Goal: Transaction & Acquisition: Purchase product/service

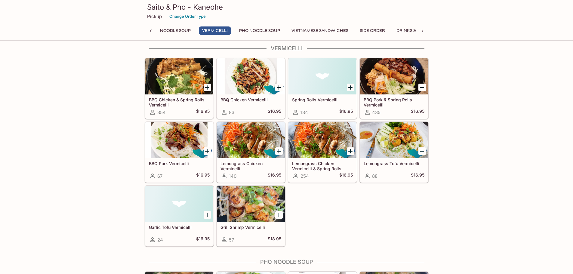
scroll to position [120, 0]
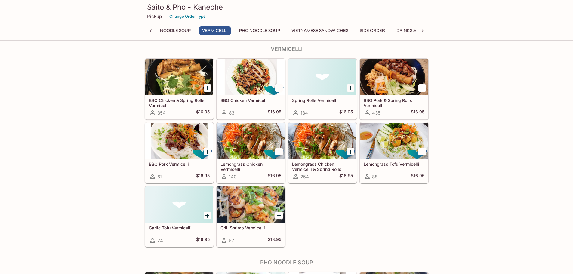
click at [402, 76] on div at bounding box center [394, 77] width 68 height 36
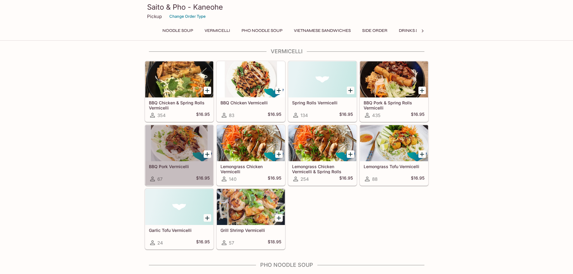
click at [180, 144] on div at bounding box center [179, 143] width 68 height 36
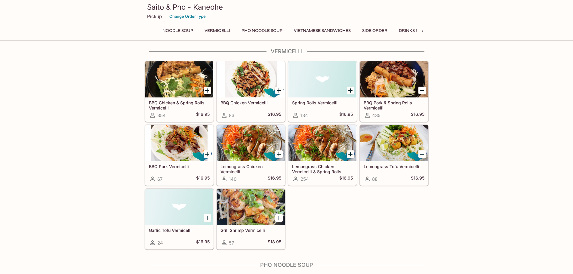
scroll to position [116, 0]
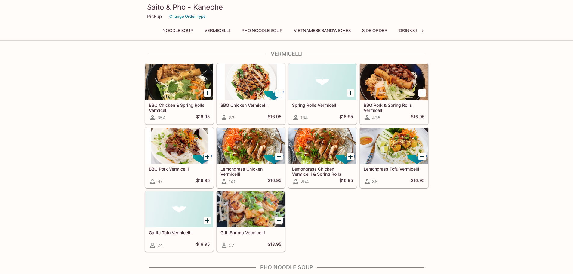
click at [404, 81] on div at bounding box center [394, 82] width 68 height 36
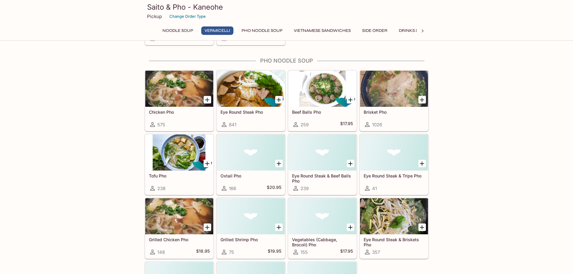
scroll to position [324, 0]
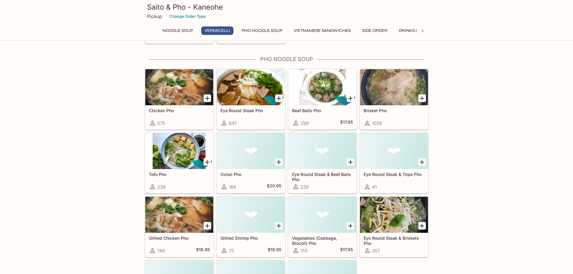
click at [142, 97] on div "Chicken Pho 575" at bounding box center [178, 98] width 72 height 64
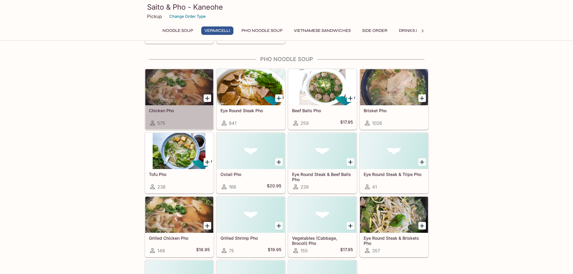
click at [152, 95] on div at bounding box center [179, 87] width 68 height 36
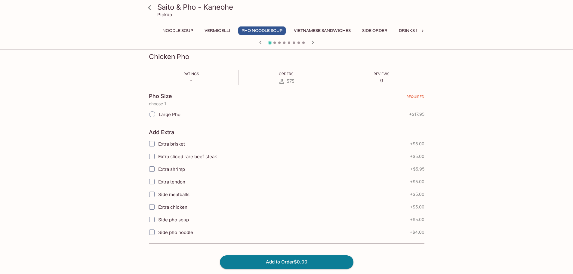
scroll to position [87, 0]
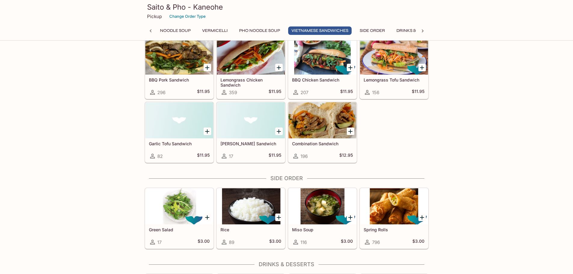
scroll to position [743, 0]
